Goal: Information Seeking & Learning: Learn about a topic

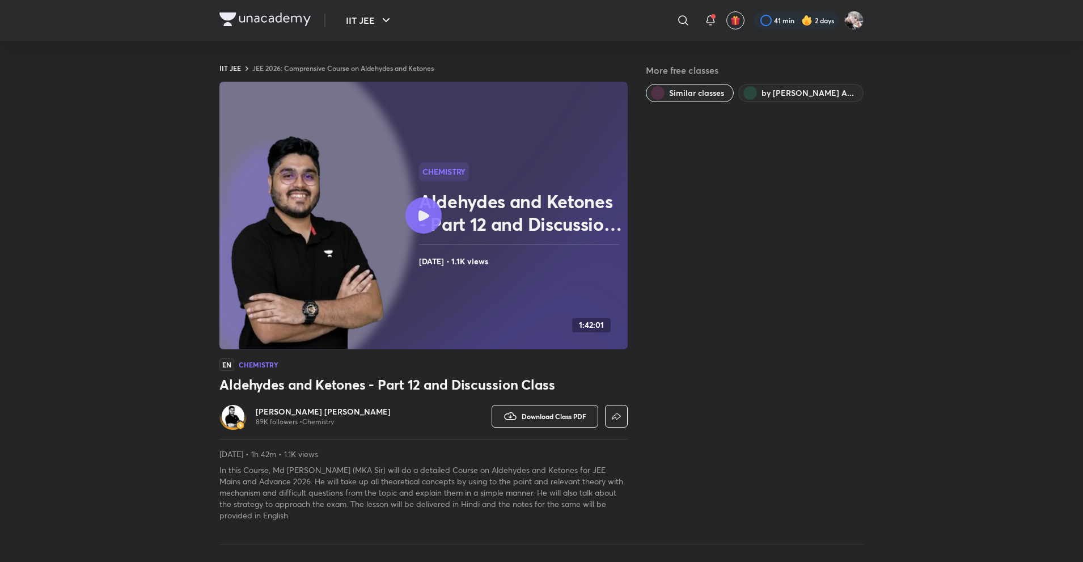
click at [372, 183] on img at bounding box center [307, 243] width 162 height 222
